Goal: Task Accomplishment & Management: Manage account settings

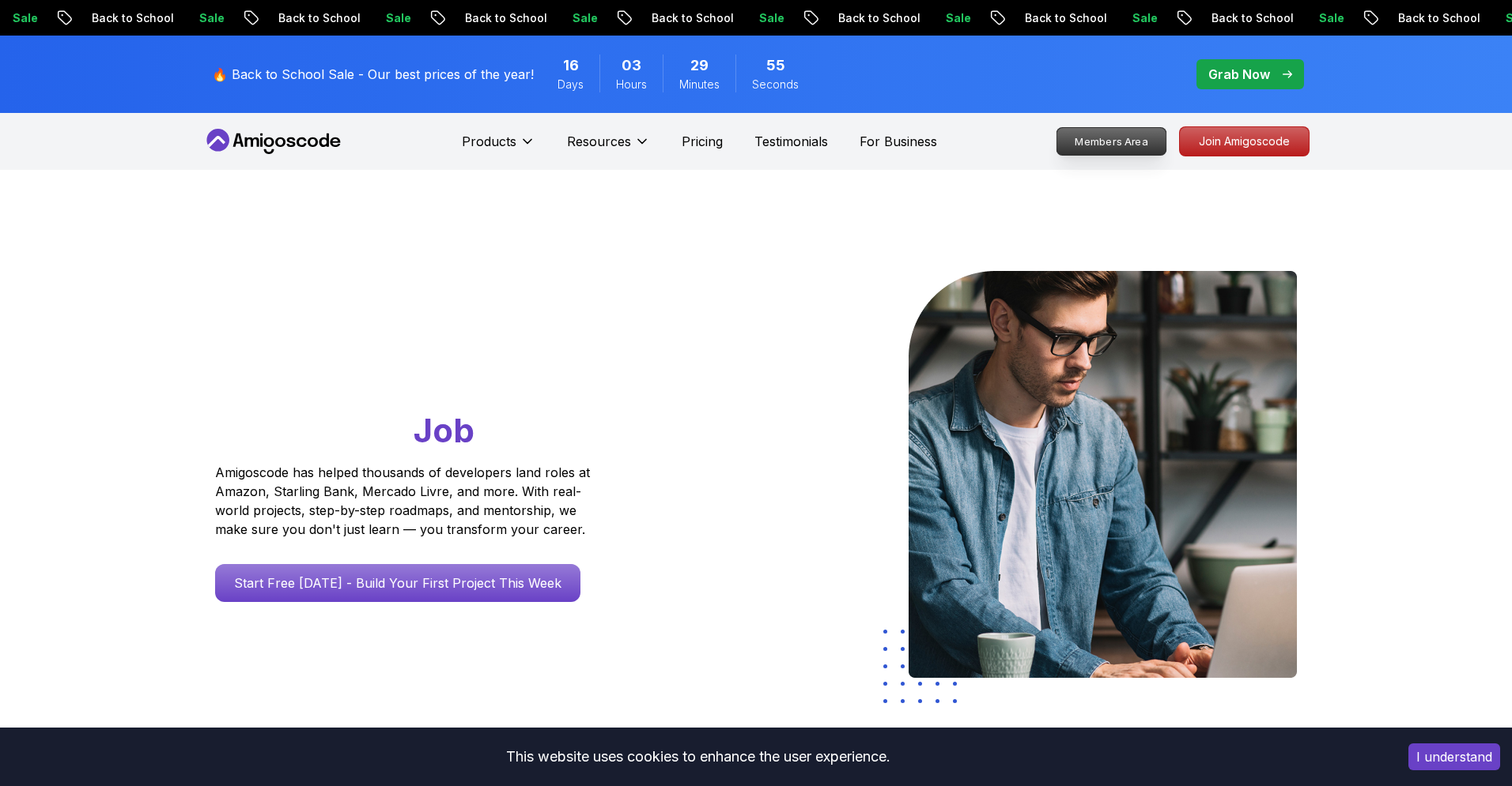
click at [1137, 142] on p "Members Area" at bounding box center [1111, 141] width 109 height 26
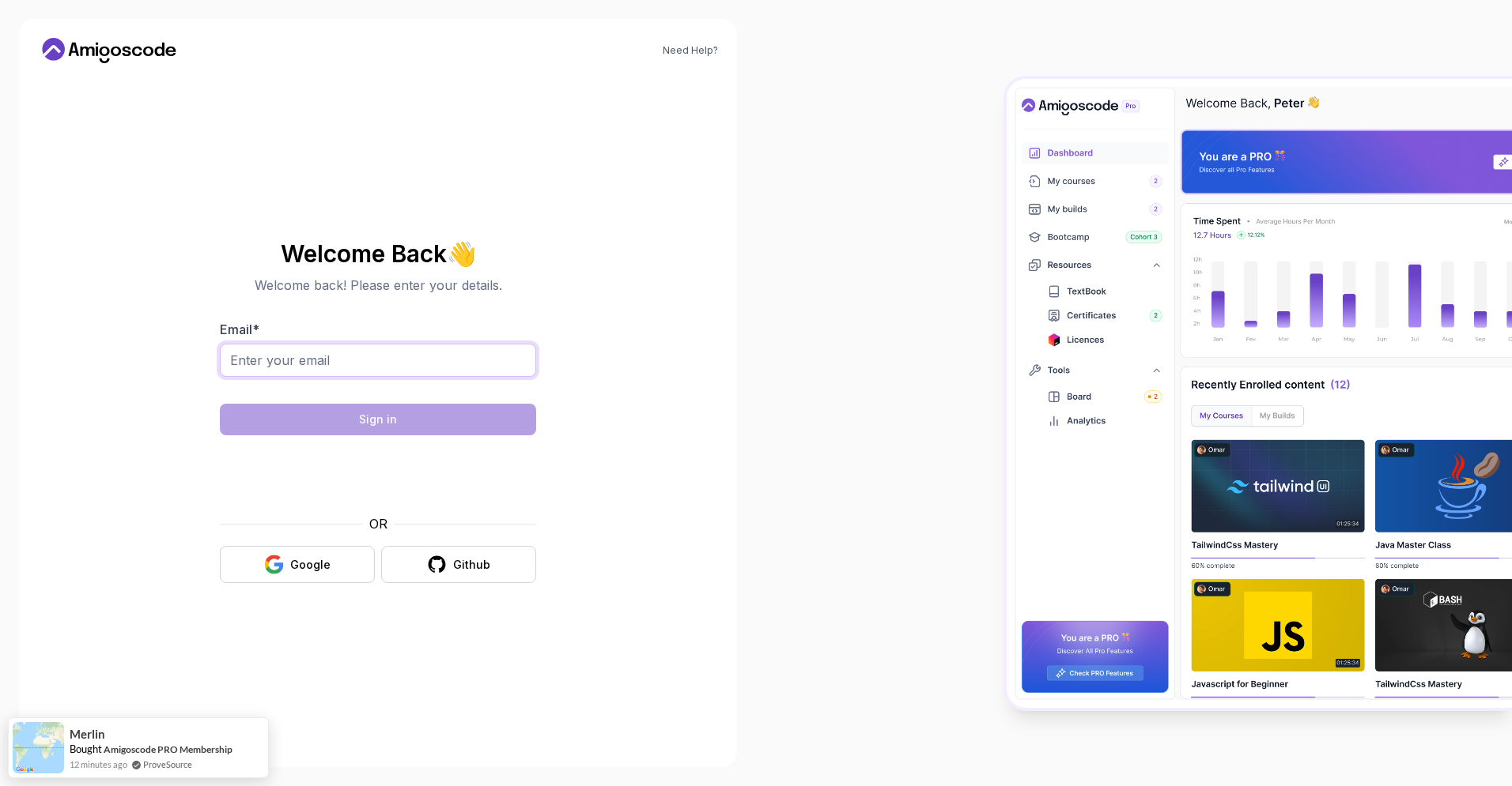
click at [318, 359] on input "Email *" at bounding box center [378, 360] width 316 height 34
type input "[PERSON_NAME][EMAIL_ADDRESS][DOMAIN_NAME]"
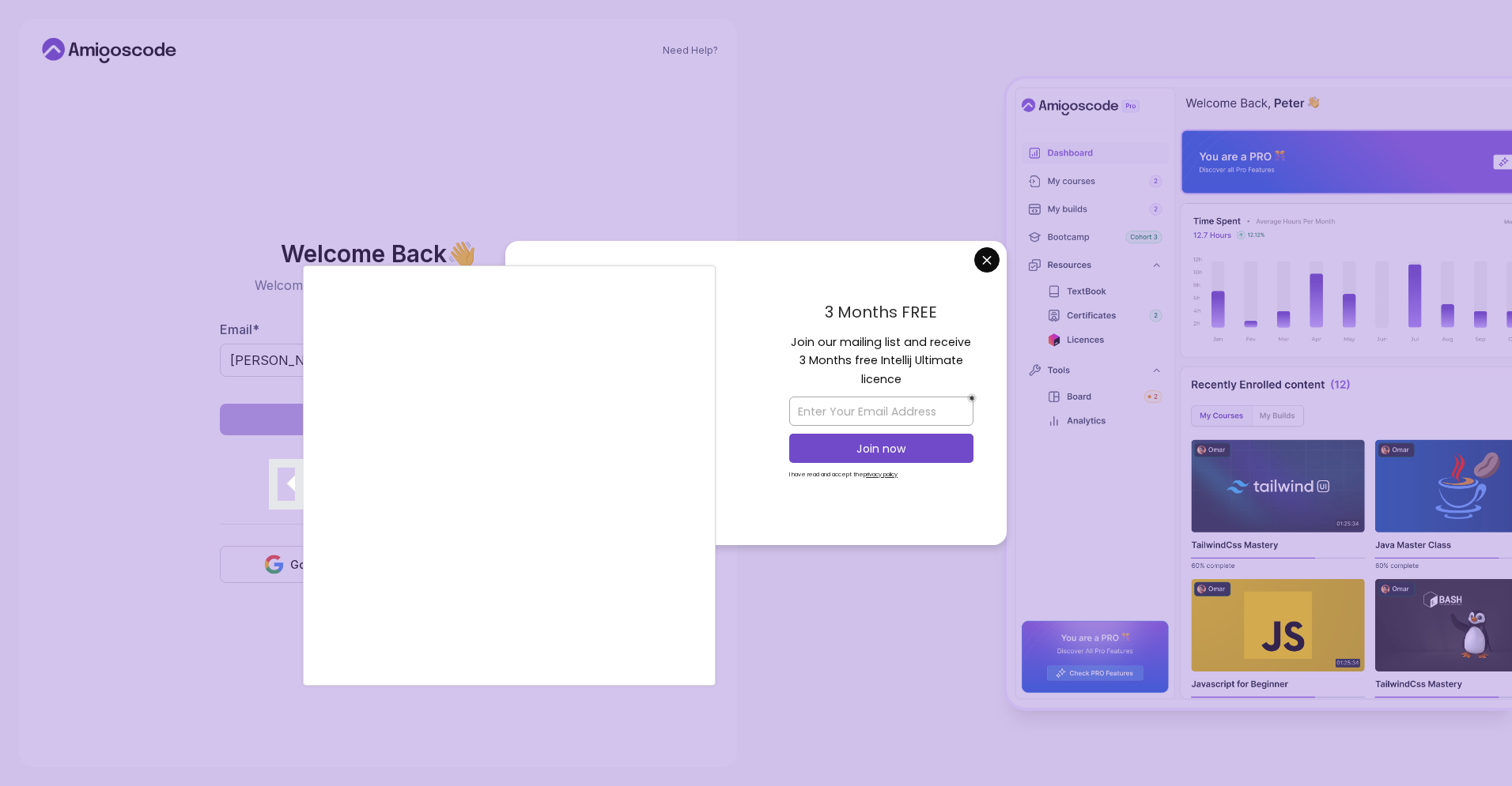
click at [912, 154] on div at bounding box center [756, 393] width 1512 height 786
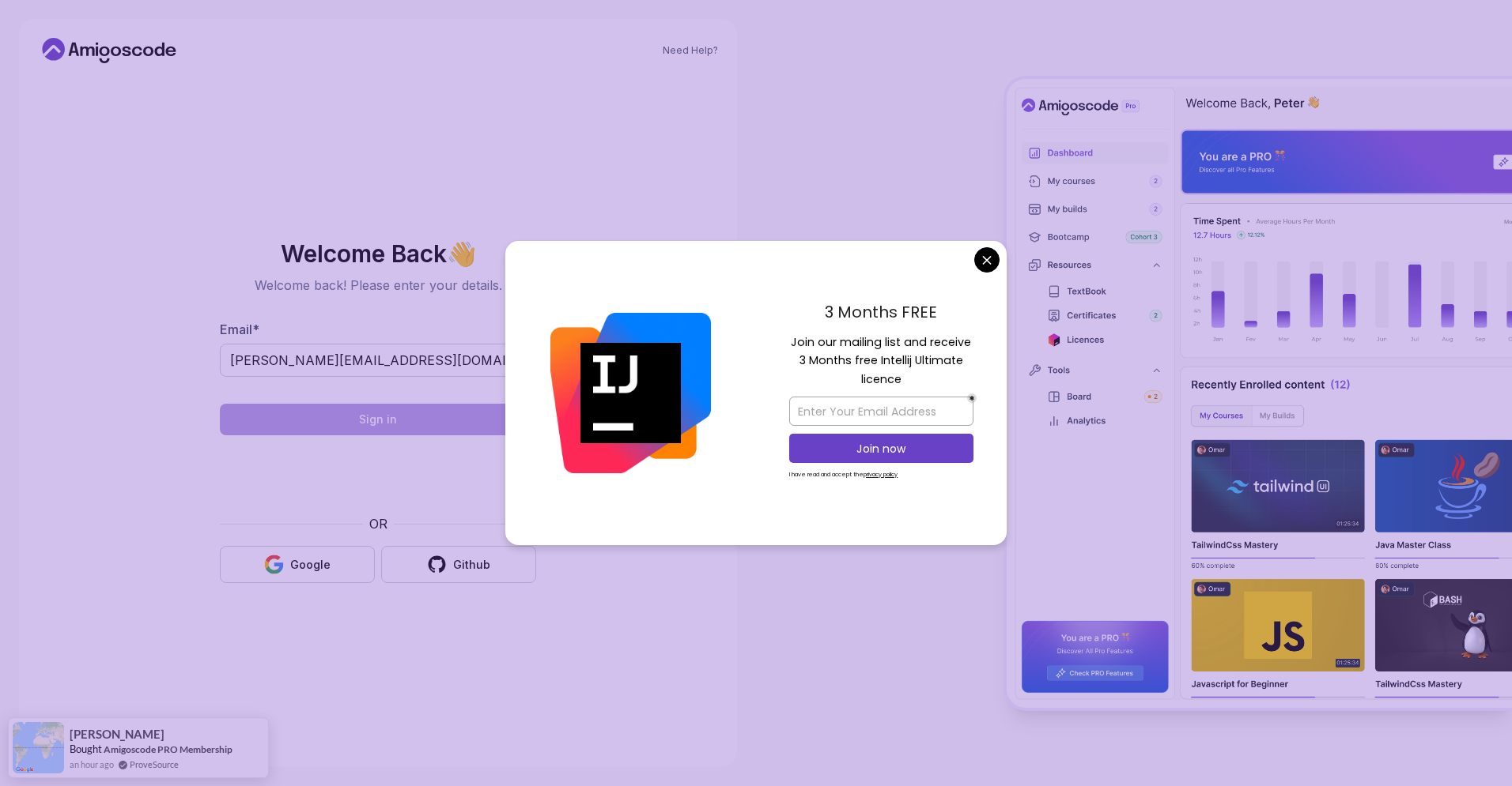
click at [988, 245] on div "3 Months FREE Join our mailing list and receive 3 Months free Intellij Ultimate…" at bounding box center [881, 393] width 251 height 305
click at [987, 261] on body "Need Help? Welcome Back 👋 Welcome back! Please enter your details. Email * raph…" at bounding box center [756, 393] width 1512 height 786
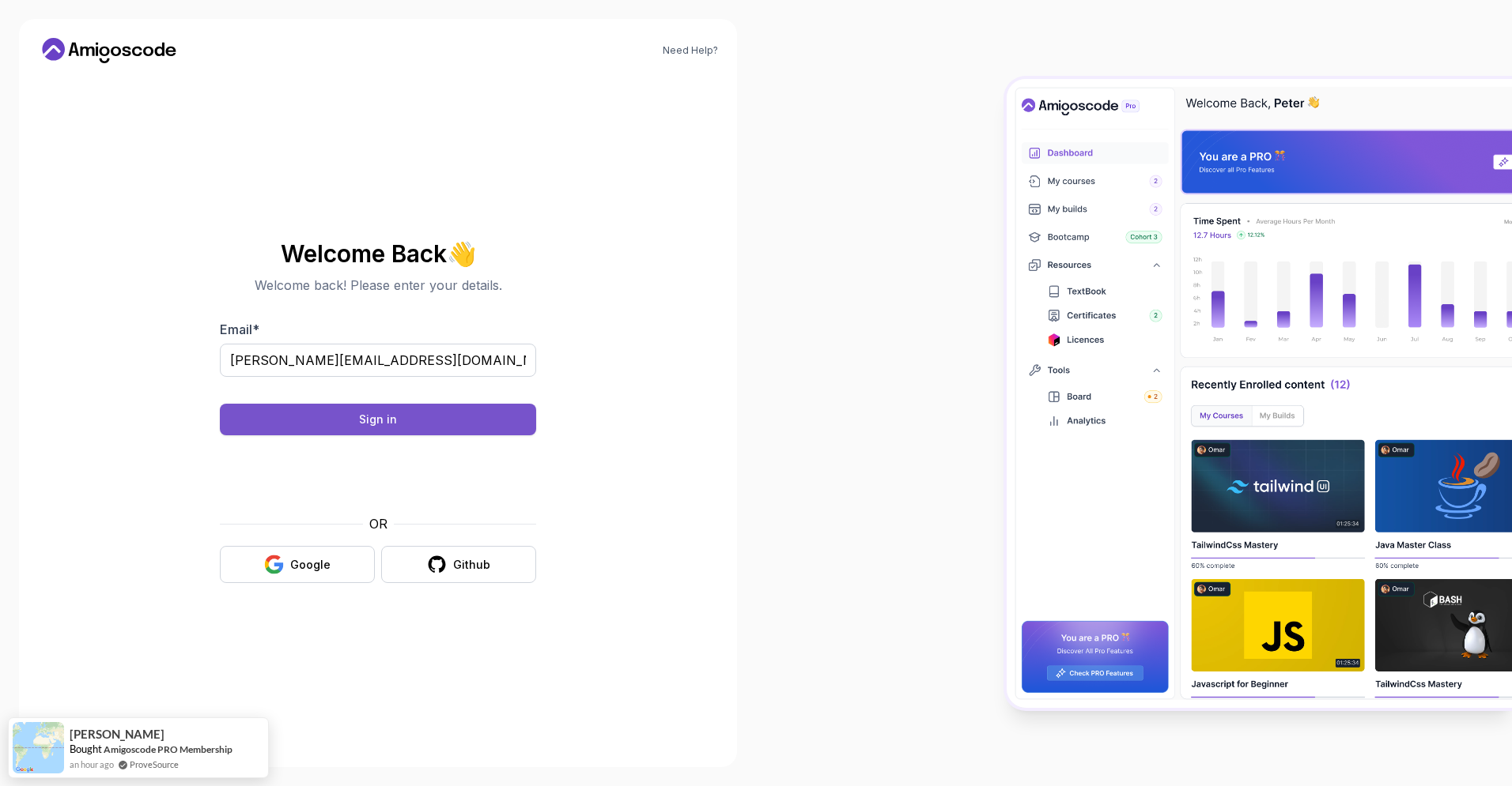
click at [394, 417] on div "Sign in" at bounding box center [377, 419] width 38 height 16
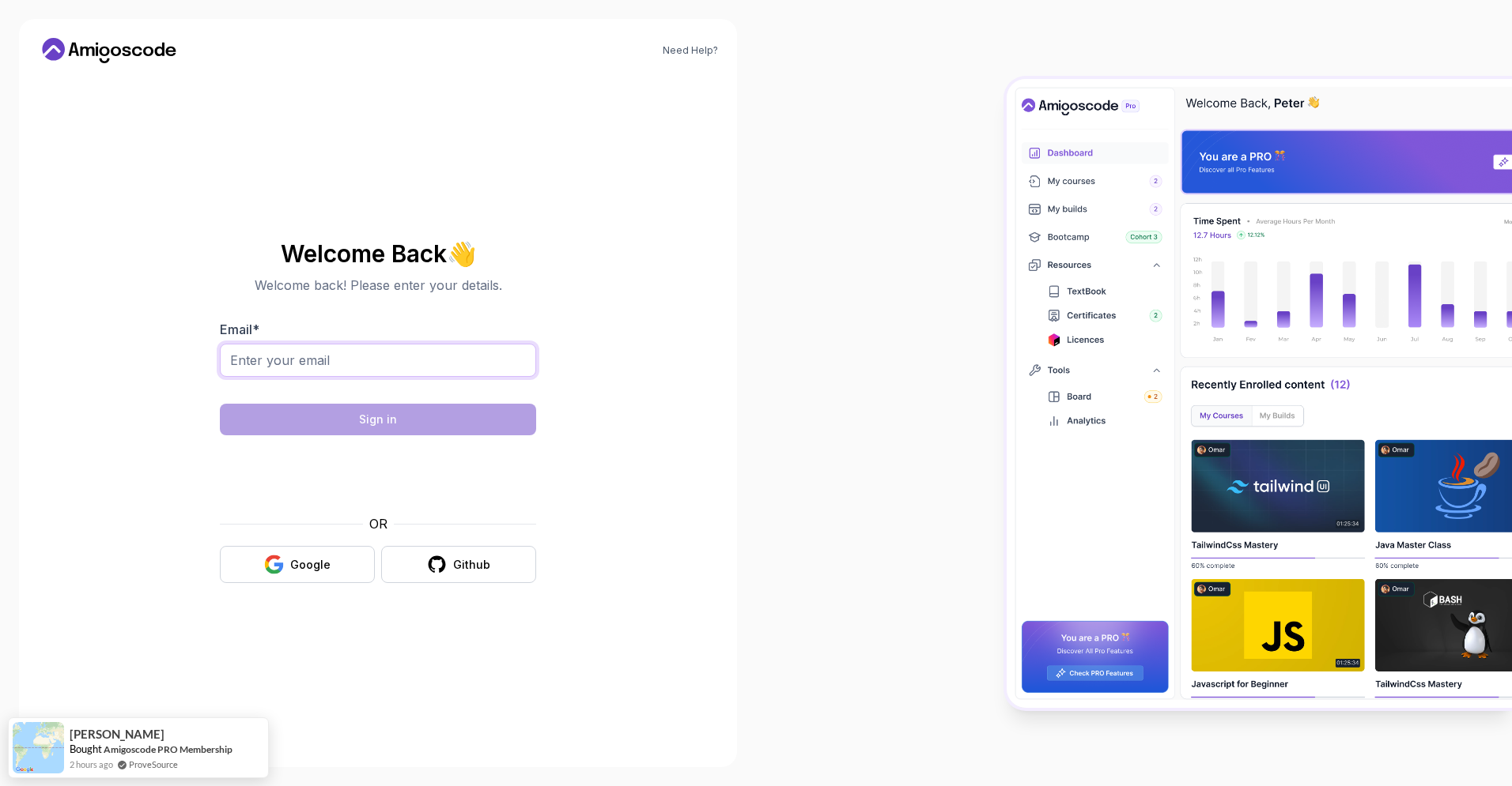
click at [454, 367] on input "Email *" at bounding box center [378, 360] width 316 height 34
type input "[PERSON_NAME][EMAIL_ADDRESS][DOMAIN_NAME]"
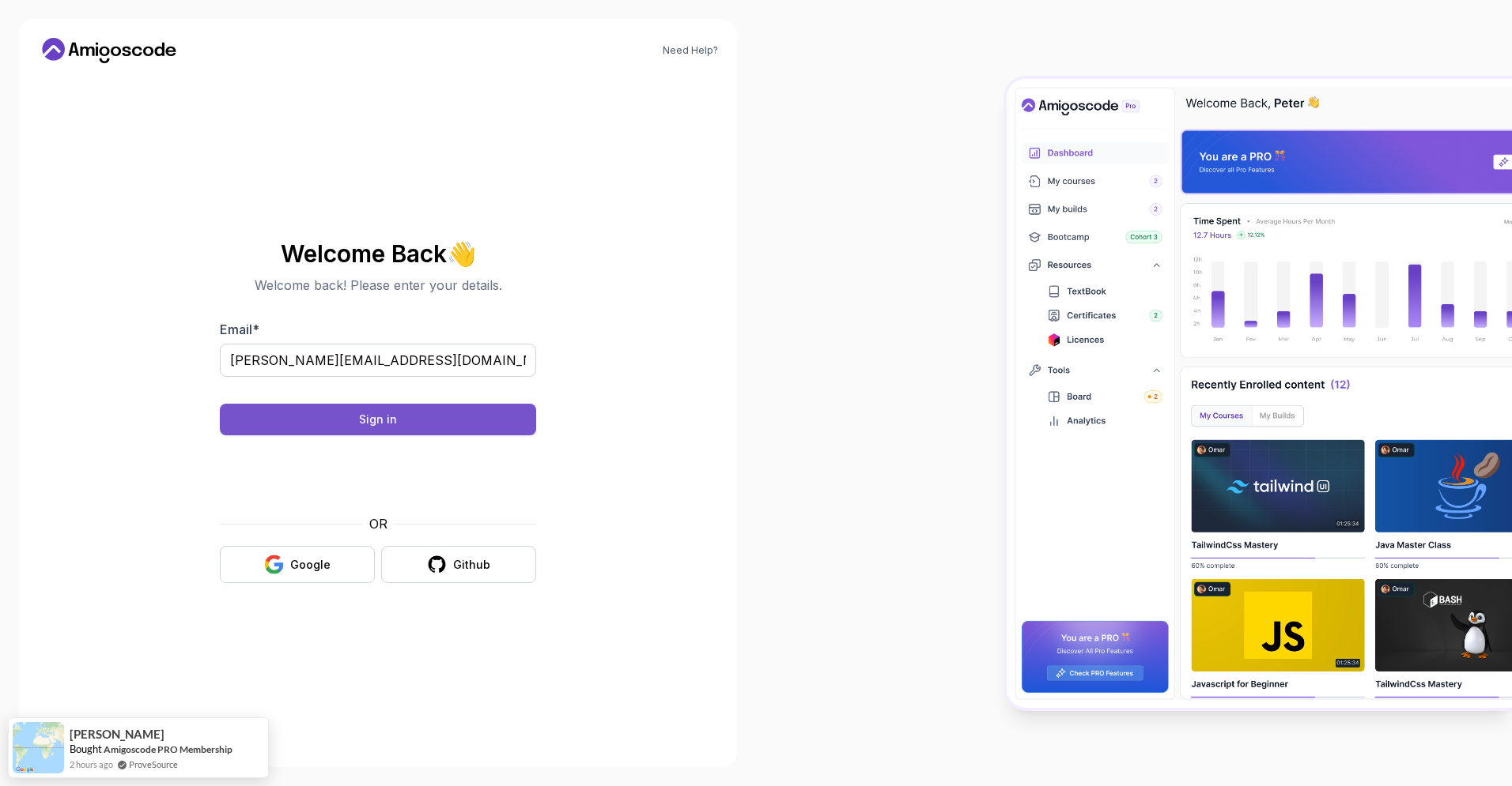
click at [429, 412] on button "Sign in" at bounding box center [378, 419] width 316 height 32
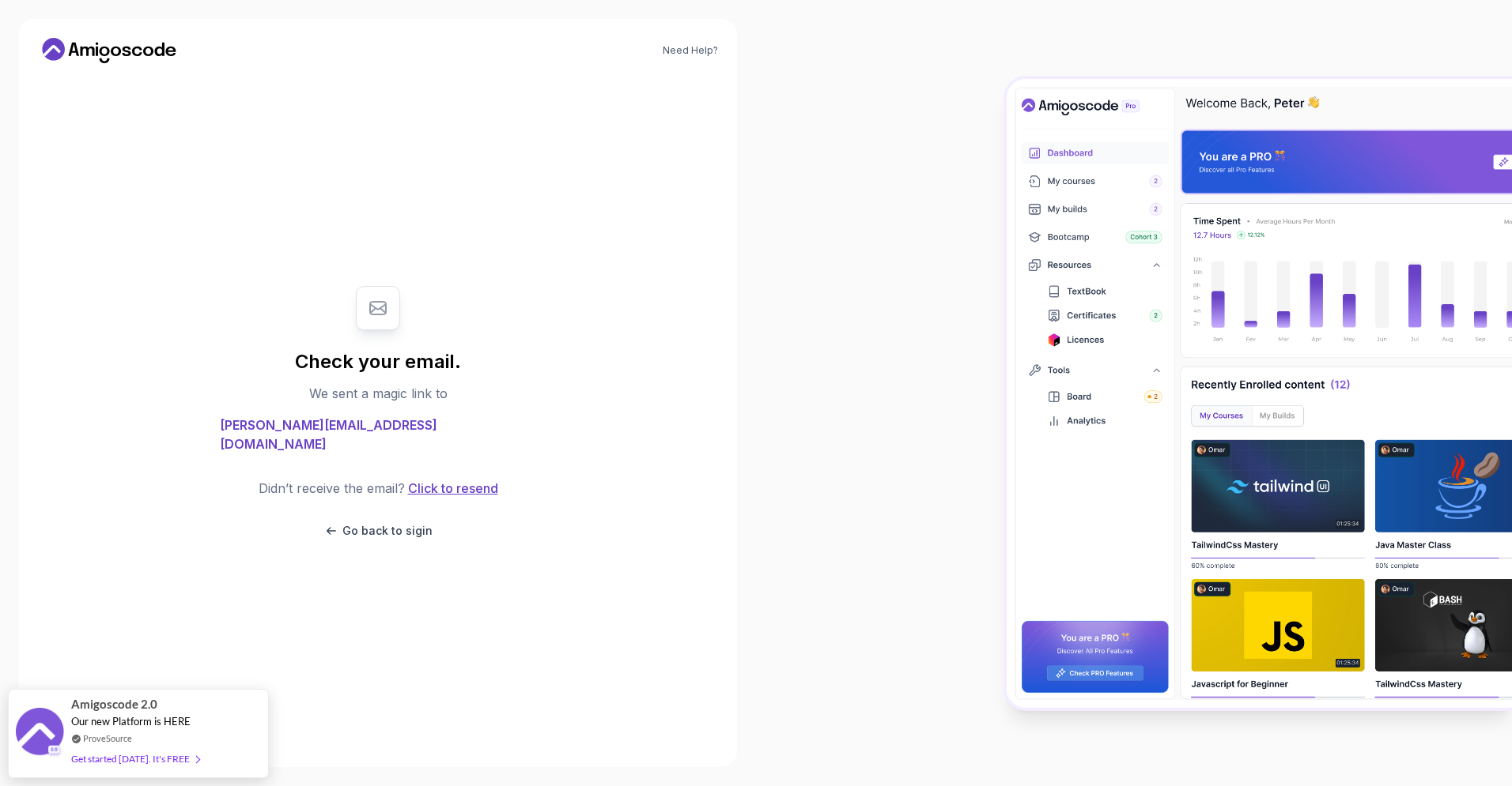
click at [447, 479] on button "Click to resend" at bounding box center [452, 487] width 94 height 19
click at [486, 479] on button "Click to resend" at bounding box center [452, 487] width 94 height 19
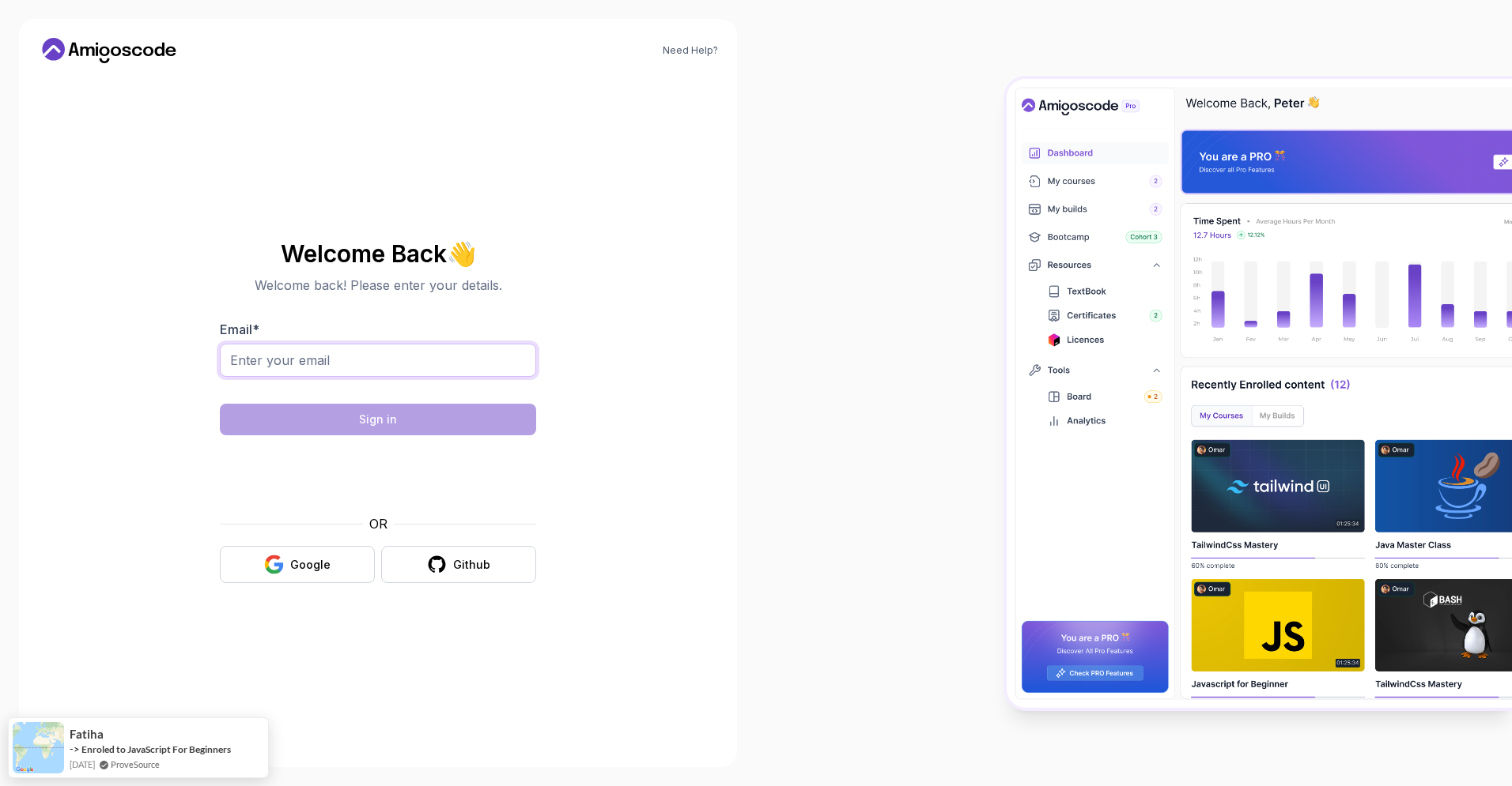
click at [304, 361] on input "Email *" at bounding box center [378, 360] width 316 height 34
type input "[PERSON_NAME][EMAIL_ADDRESS][DOMAIN_NAME]"
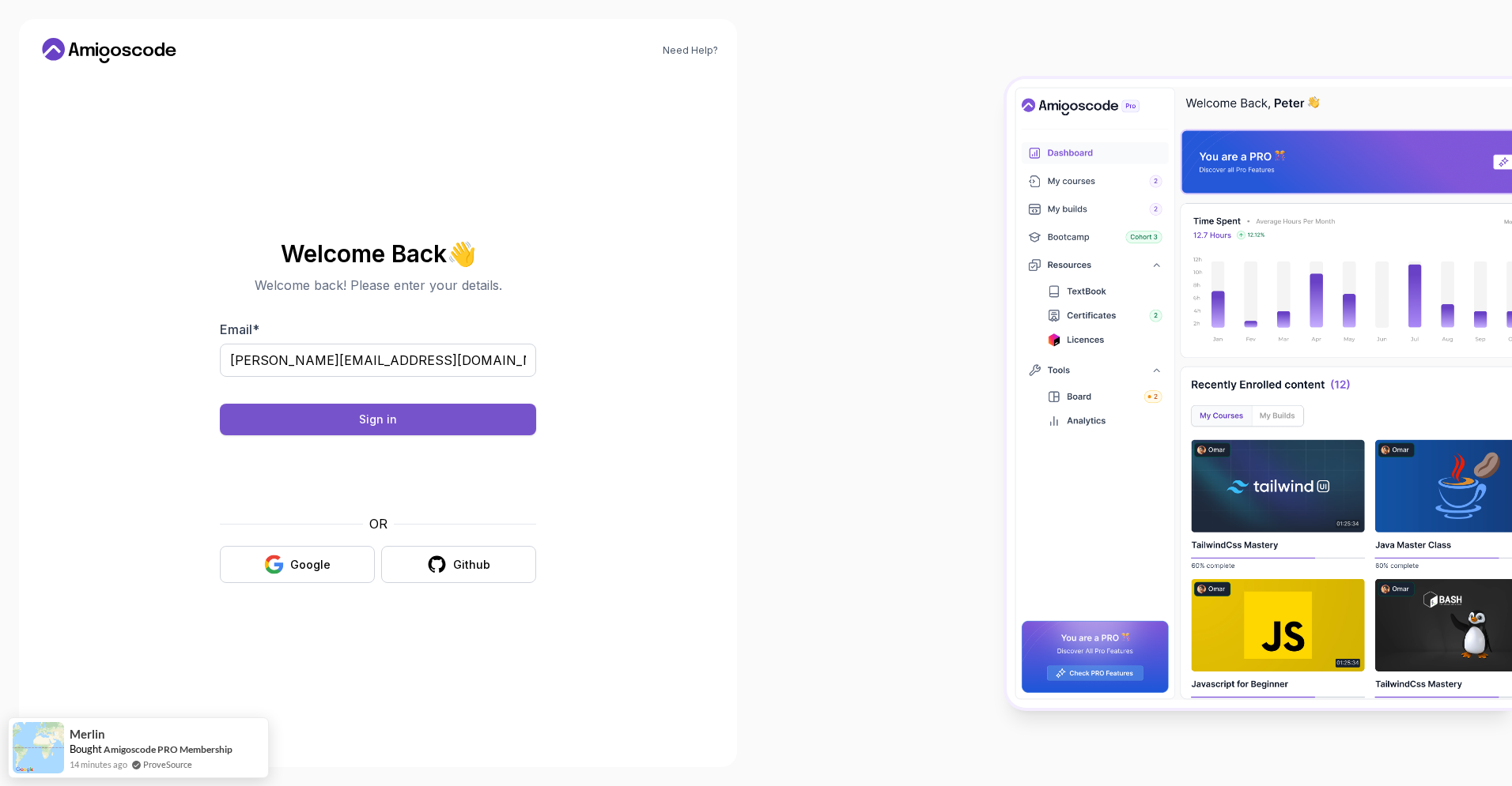
click at [371, 413] on div "Sign in" at bounding box center [377, 419] width 38 height 16
